Goal: Find specific page/section: Find specific page/section

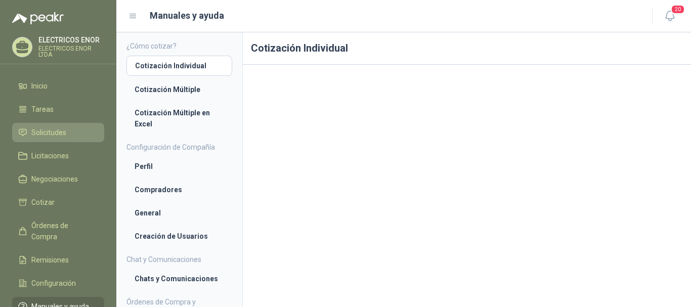
click at [50, 132] on span "Solicitudes" at bounding box center [48, 132] width 35 height 11
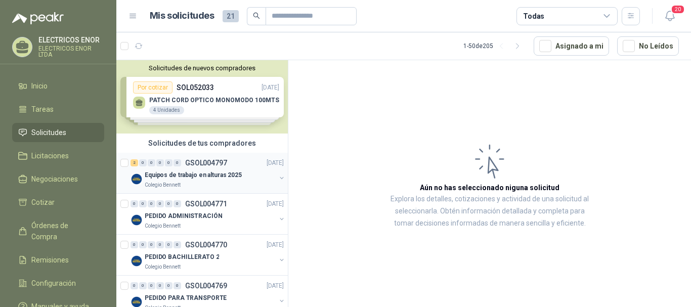
click at [180, 180] on div "Equipos de trabajo en alturas 2025" at bounding box center [210, 175] width 131 height 12
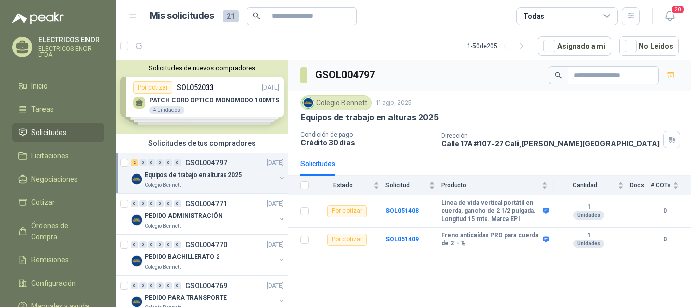
click at [55, 124] on link "Solicitudes" at bounding box center [58, 132] width 92 height 19
